Goal: Task Accomplishment & Management: Complete application form

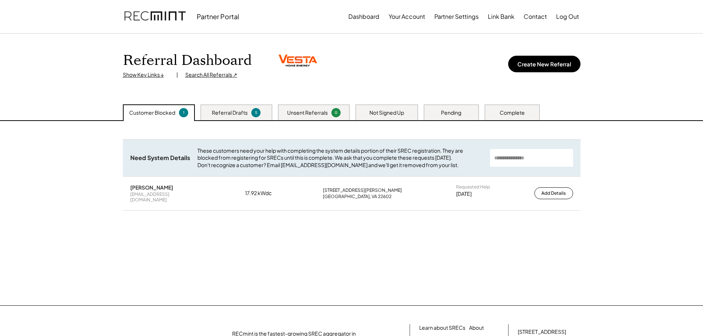
drag, startPoint x: 0, startPoint y: 0, endPoint x: 220, endPoint y: 107, distance: 245.0
click at [220, 107] on div "Referral Drafts 5" at bounding box center [236, 112] width 72 height 16
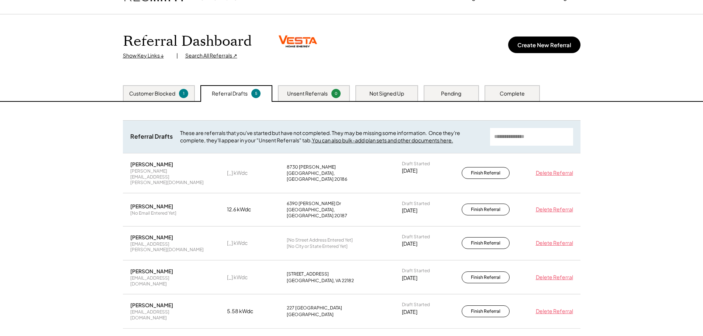
scroll to position [37, 0]
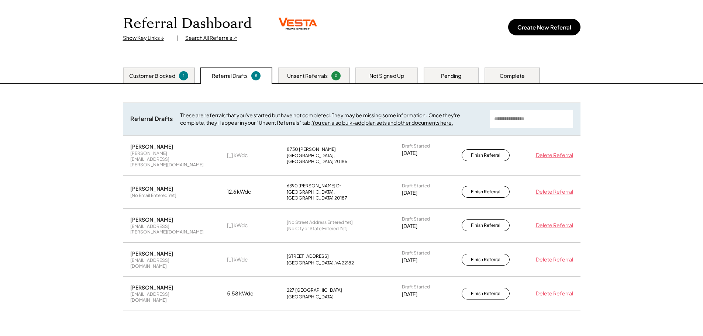
drag, startPoint x: 314, startPoint y: 70, endPoint x: 281, endPoint y: 80, distance: 34.2
click at [315, 71] on div "Unsent Referrals 0" at bounding box center [314, 76] width 72 height 16
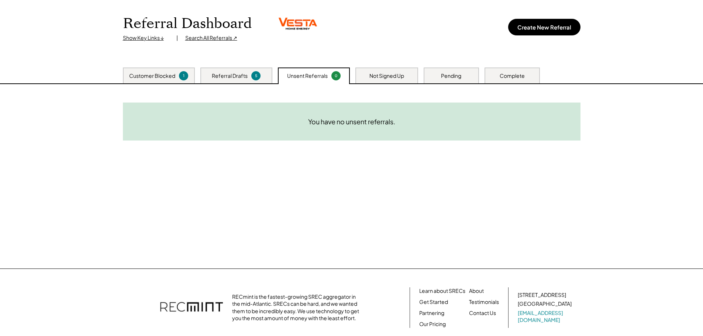
drag, startPoint x: 142, startPoint y: 71, endPoint x: 154, endPoint y: 69, distance: 12.2
click at [143, 71] on div "Customer Blocked 1" at bounding box center [159, 76] width 72 height 16
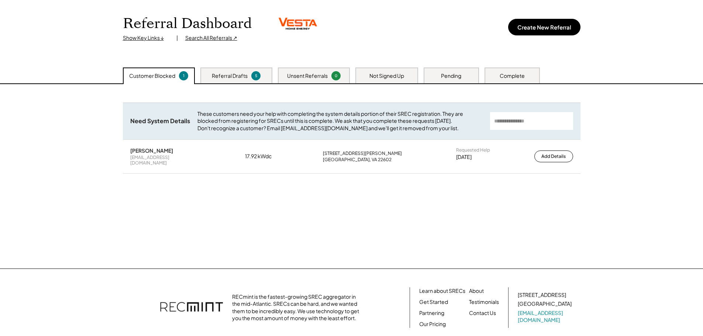
click at [451, 73] on div "Pending" at bounding box center [451, 75] width 20 height 7
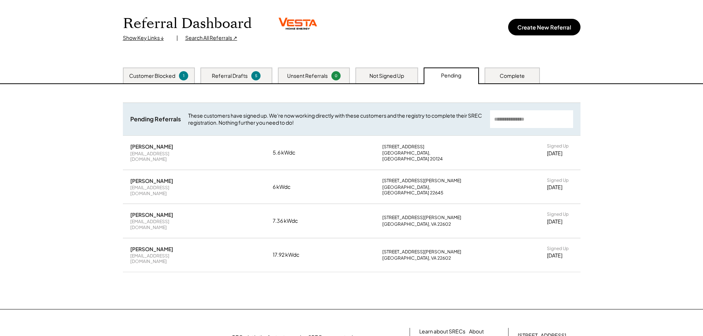
click at [157, 246] on div "Brandon Gilman" at bounding box center [151, 249] width 43 height 7
click at [157, 70] on div "Customer Blocked 1" at bounding box center [159, 76] width 72 height 16
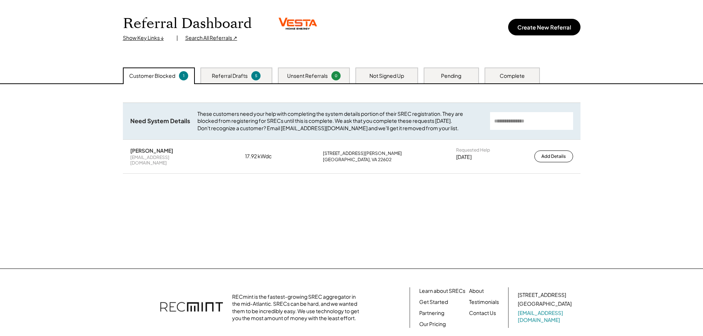
click at [211, 39] on div "Search All Referrals ↗" at bounding box center [211, 37] width 52 height 7
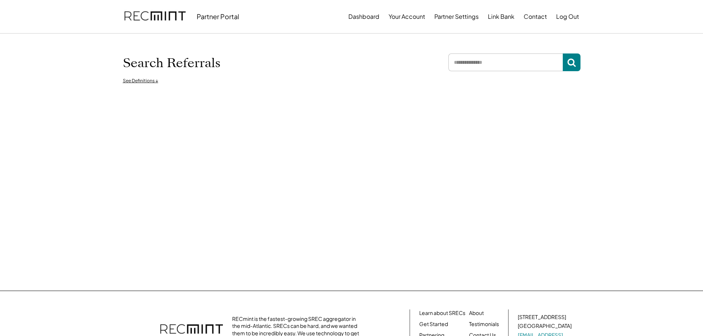
click at [507, 62] on input "input" at bounding box center [506, 63] width 114 height 18
type input "*******"
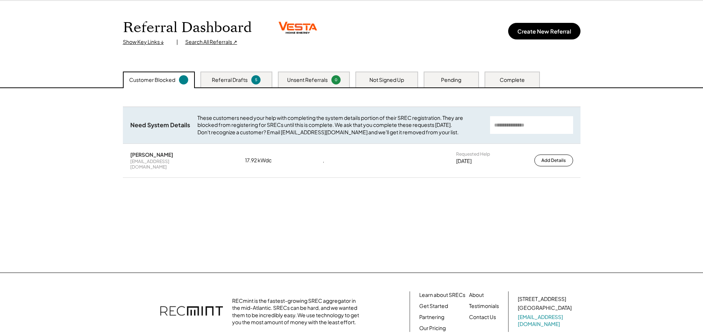
scroll to position [91, 0]
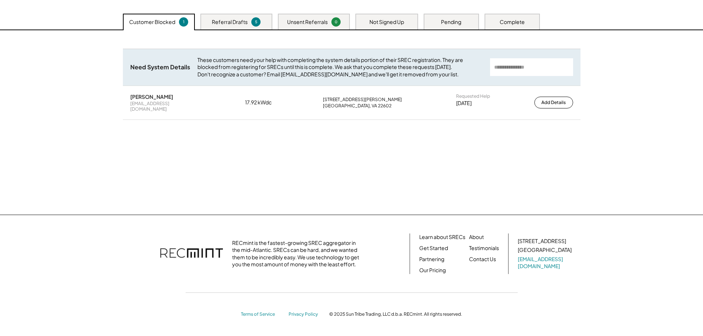
click at [456, 24] on div "Pending" at bounding box center [451, 21] width 20 height 7
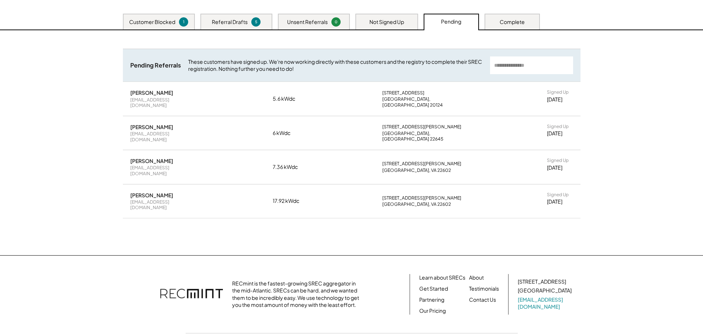
click at [169, 22] on div "Customer Blocked" at bounding box center [152, 21] width 46 height 7
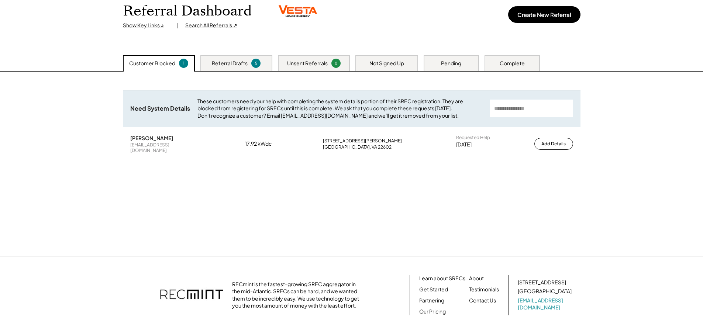
scroll to position [0, 0]
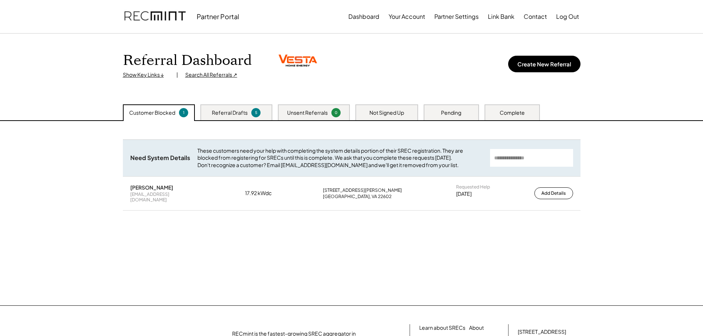
click at [548, 193] on button "Add Details" at bounding box center [554, 194] width 39 height 12
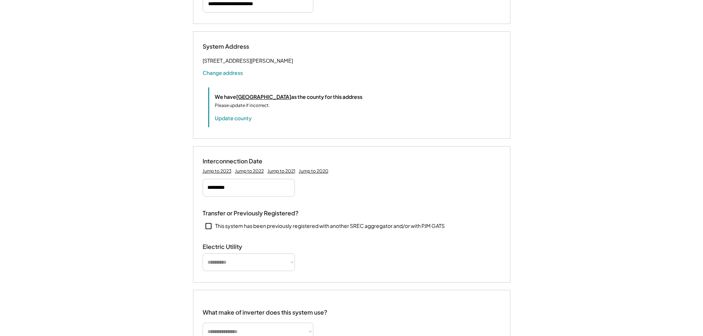
select select "*****"
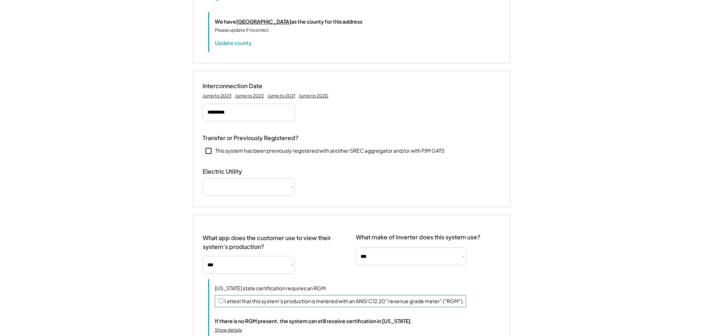
select select "**********"
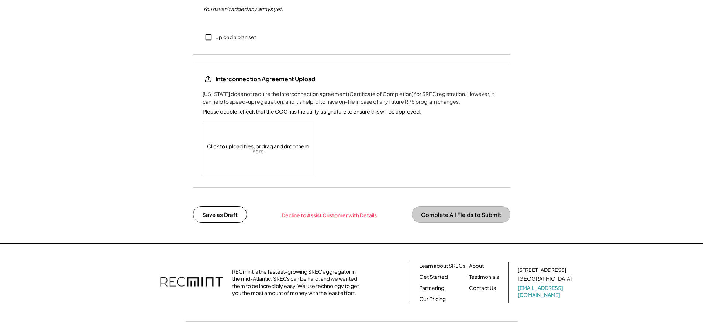
scroll to position [895, 0]
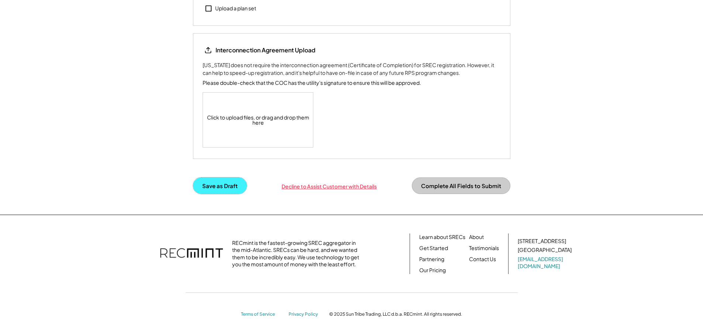
click at [224, 191] on button "Save as Draft" at bounding box center [220, 186] width 54 height 17
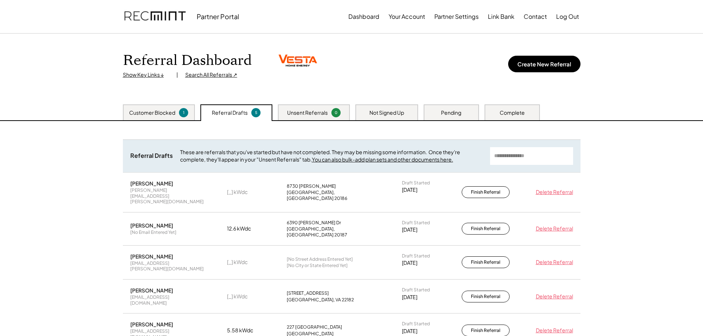
click at [145, 102] on div "Referral Dashboard Show Key Links ↓ | Search All Referrals ↗ Create New Referral" at bounding box center [352, 69] width 473 height 71
click at [147, 106] on div "Customer Blocked 1" at bounding box center [159, 112] width 72 height 16
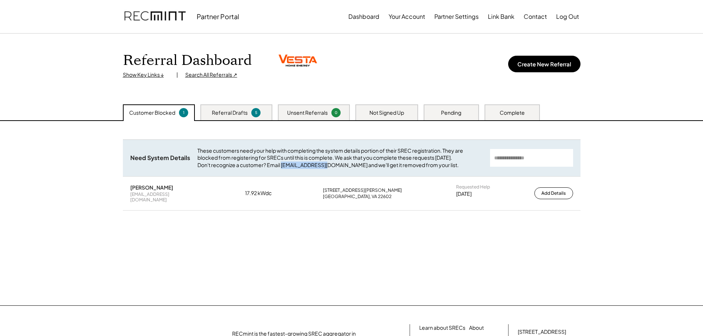
drag, startPoint x: 282, startPoint y: 173, endPoint x: 329, endPoint y: 177, distance: 46.7
click at [329, 176] on div "Need System Details These customers need your help with completing the system d…" at bounding box center [352, 158] width 458 height 37
copy div "[EMAIL_ADDRESS][DOMAIN_NAME]"
